Goal: Find specific page/section: Find specific page/section

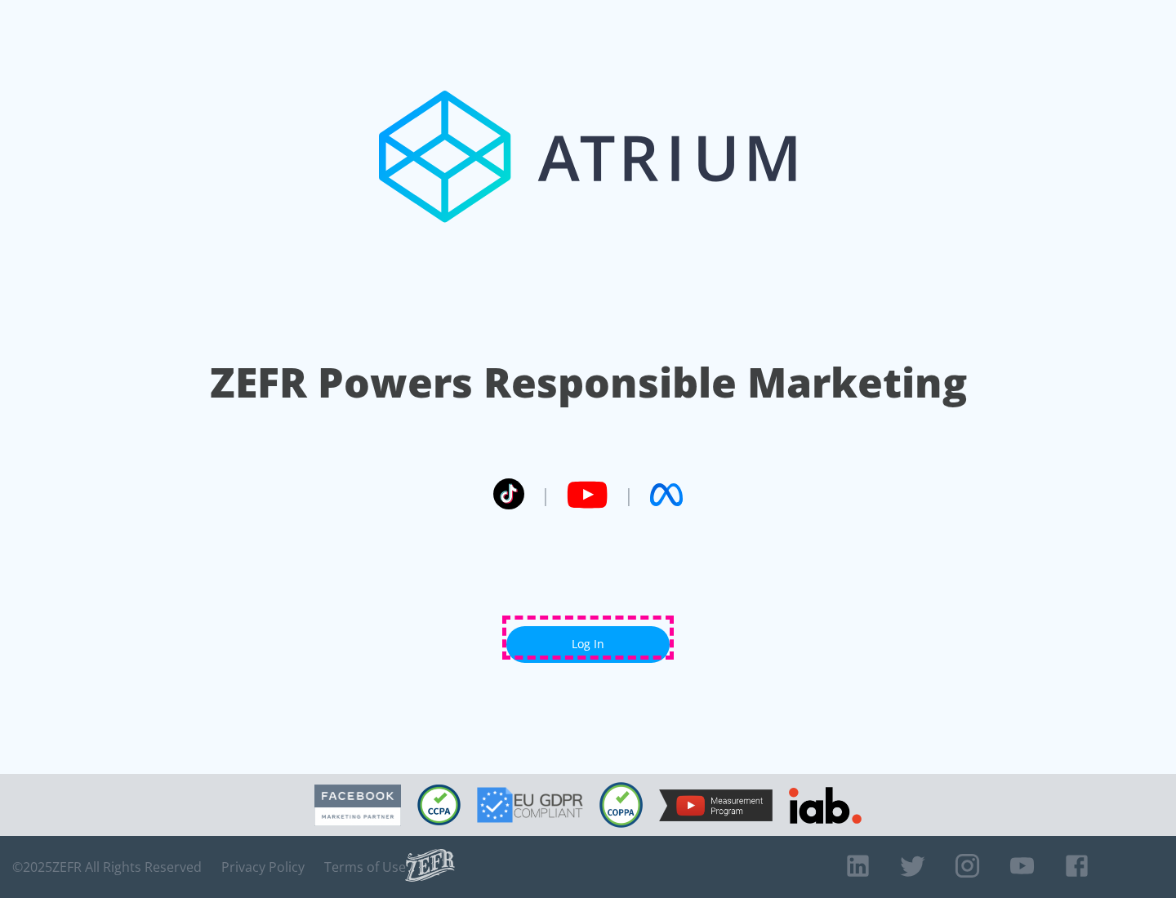
click at [588, 638] on link "Log In" at bounding box center [587, 644] width 163 height 37
